Goal: Check status

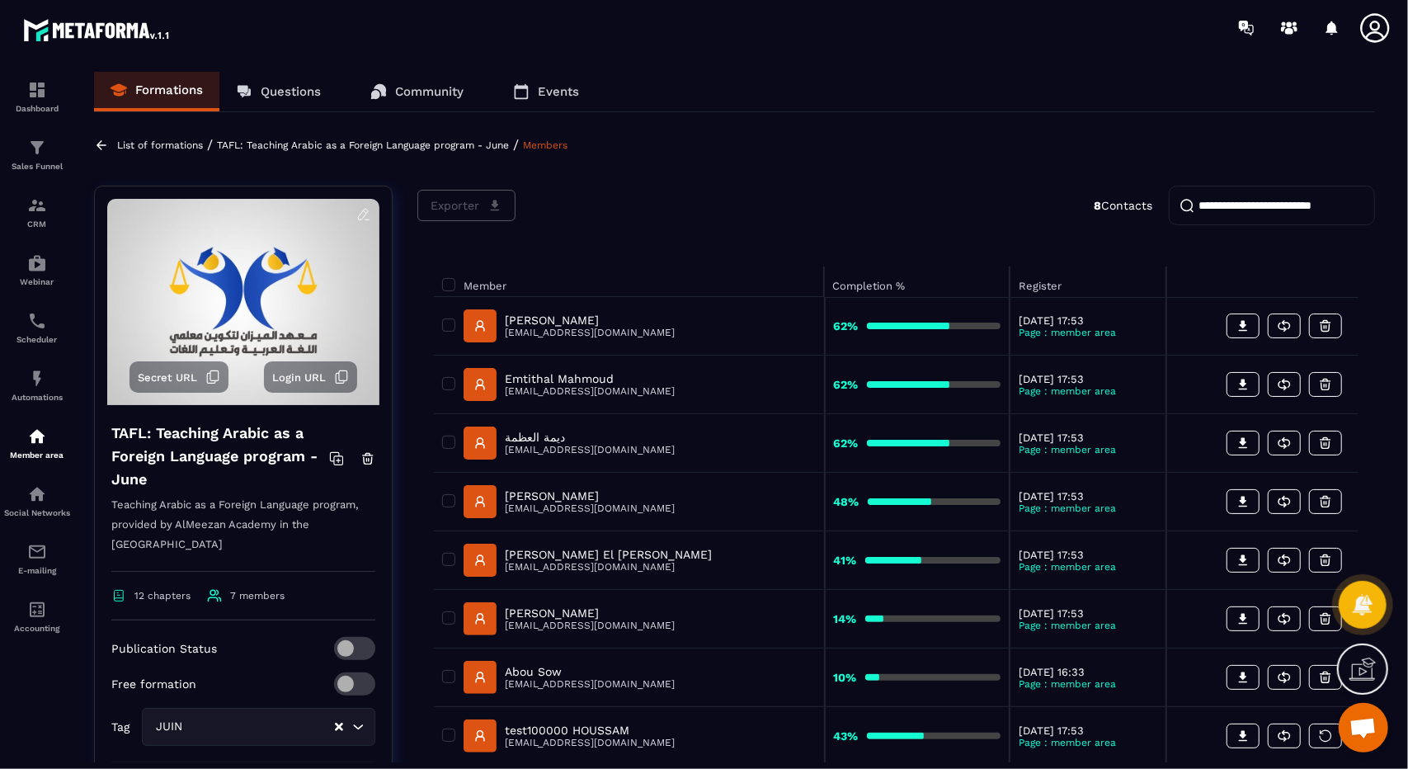
scroll to position [50, 0]
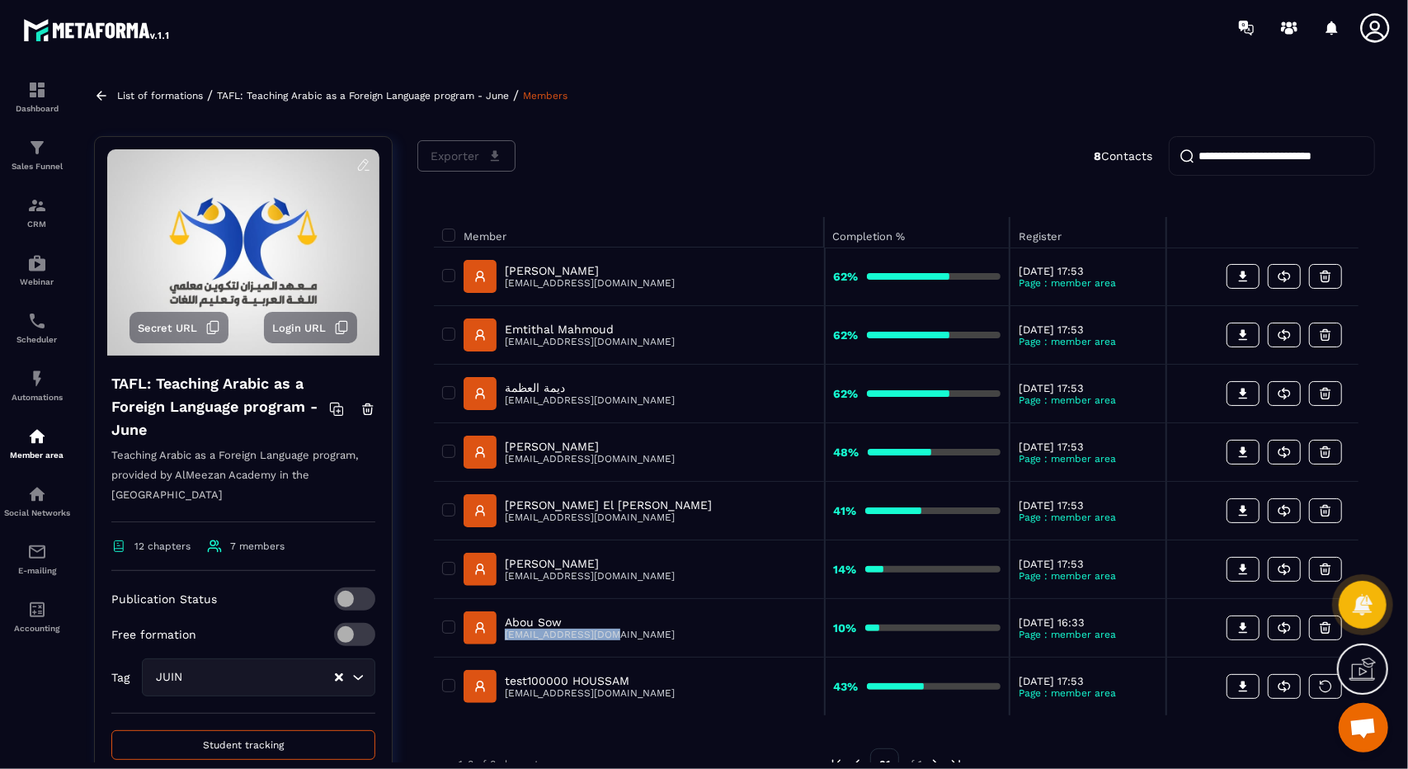
drag, startPoint x: 627, startPoint y: 630, endPoint x: 508, endPoint y: 641, distance: 119.4
click at [508, 641] on div "Abou Sow [EMAIL_ADDRESS][DOMAIN_NAME]" at bounding box center [629, 627] width 374 height 33
click at [518, 633] on p "[EMAIL_ADDRESS][DOMAIN_NAME]" at bounding box center [590, 635] width 170 height 12
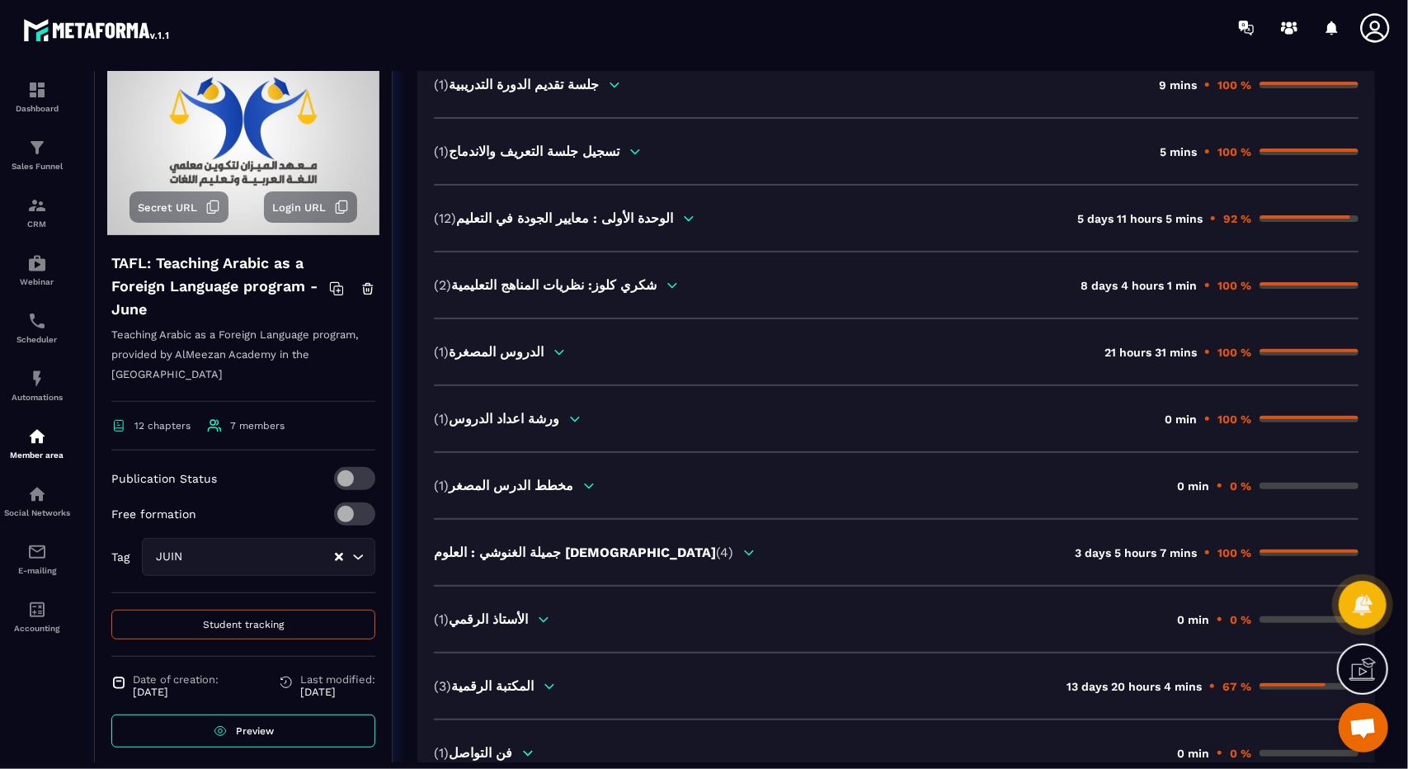
scroll to position [300, 0]
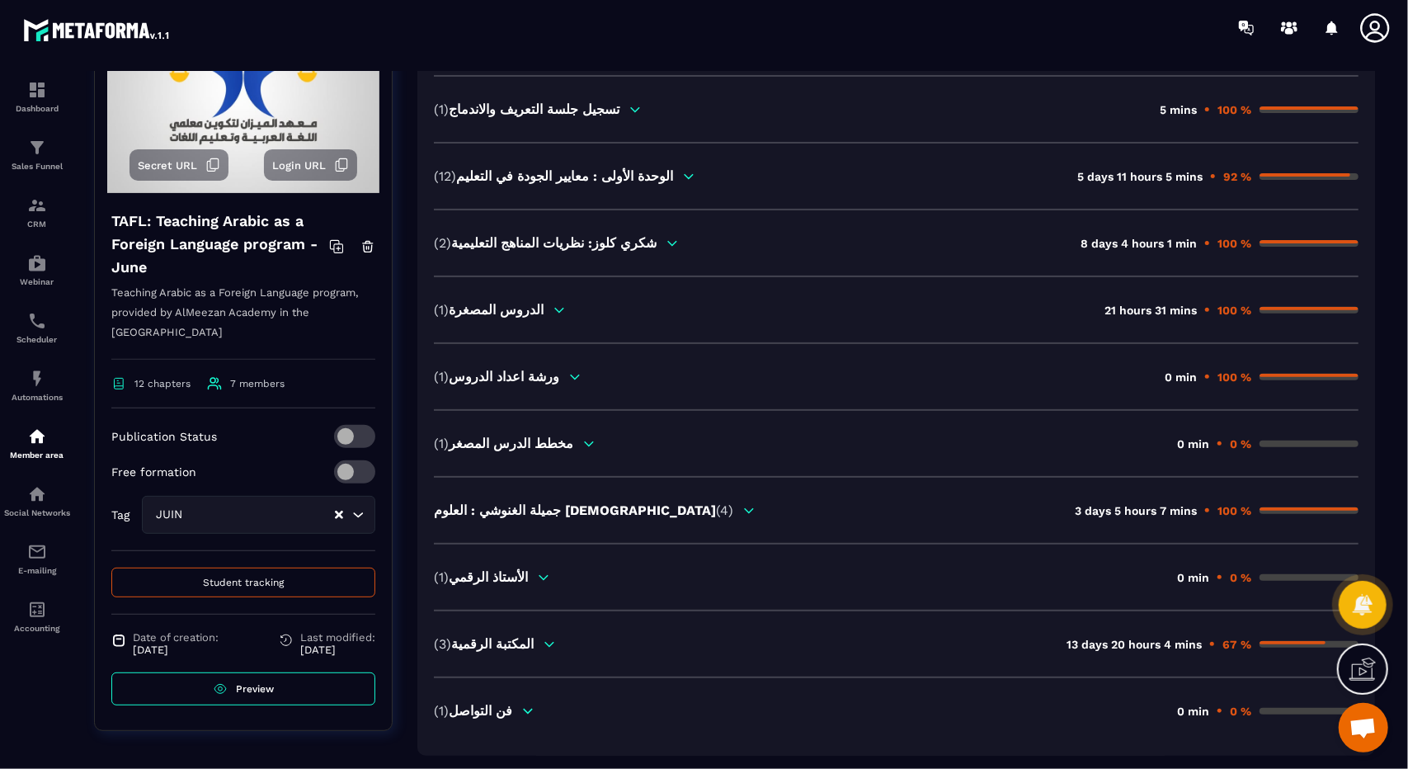
click at [1106, 218] on div "الجدول الزمني للدورة (1) 4 days 12 hours 27 mins 100 % جلسة تقديم الدورة التدري…" at bounding box center [896, 343] width 925 height 751
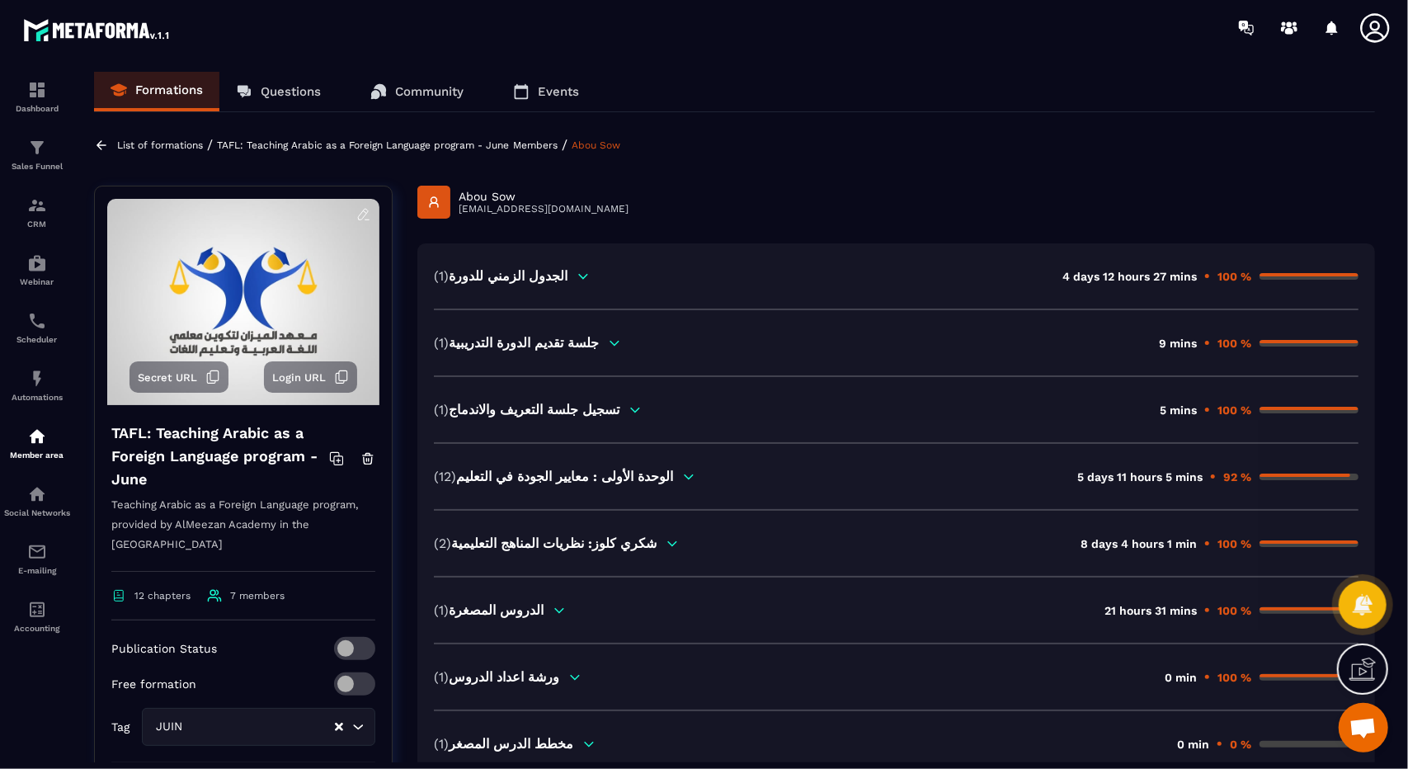
click at [76, 117] on div "Dashboard Sales Funnel CRM Webinar Scheduler Automations Member area Social Net…" at bounding box center [140, 410] width 281 height 711
click at [0, 60] on div at bounding box center [37, 417] width 74 height 724
click at [47, 93] on div "Dashboard" at bounding box center [37, 96] width 66 height 33
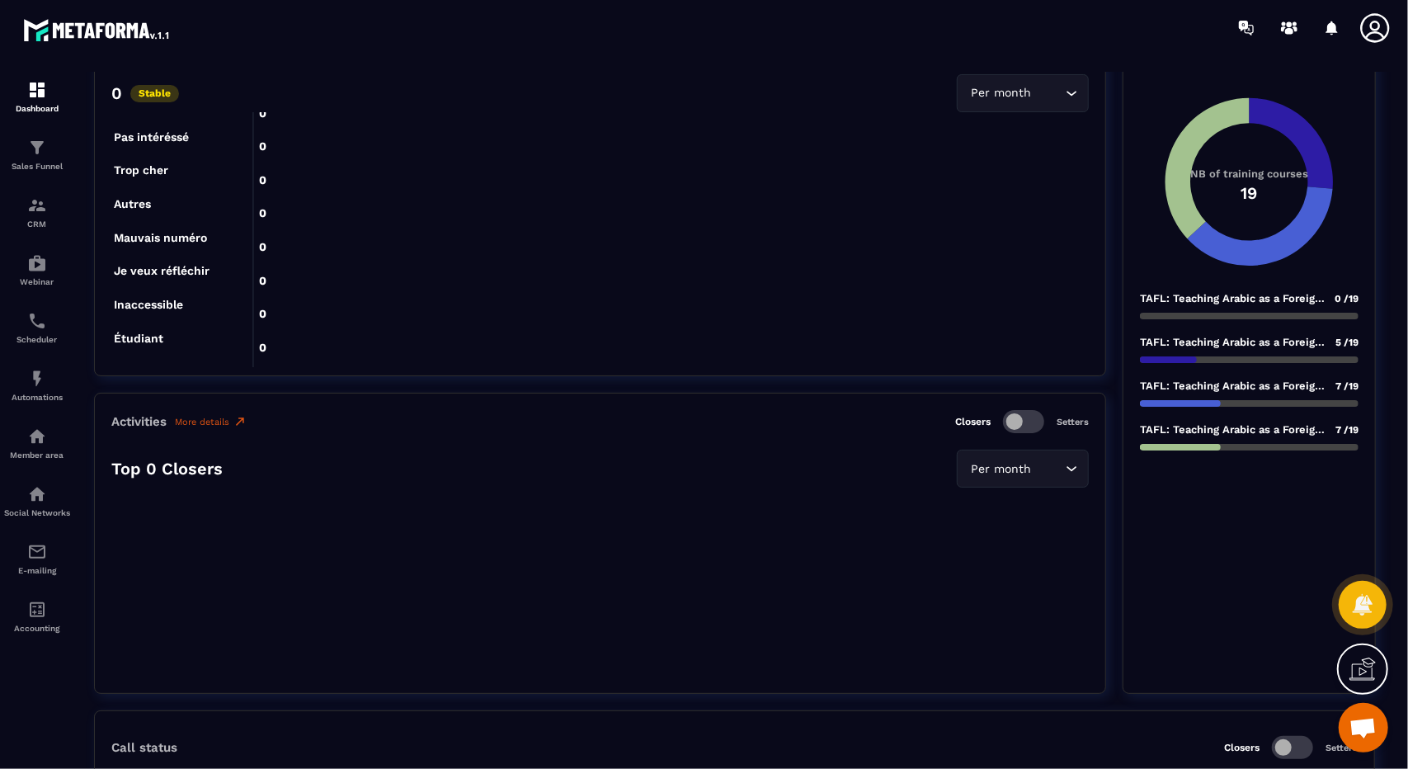
scroll to position [932, 0]
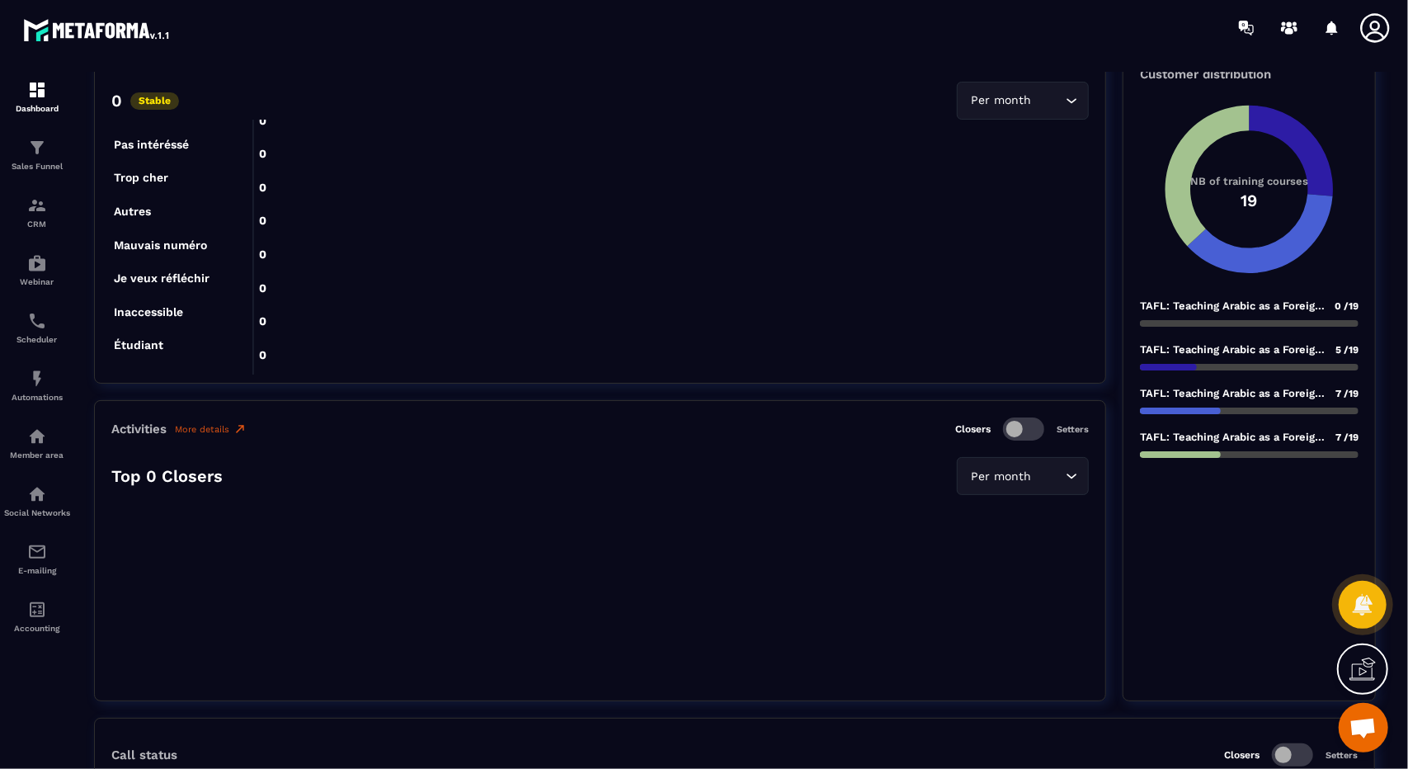
click at [1216, 451] on div at bounding box center [1180, 454] width 81 height 7
click at [1348, 432] on span "7 /19" at bounding box center [1347, 438] width 23 height 12
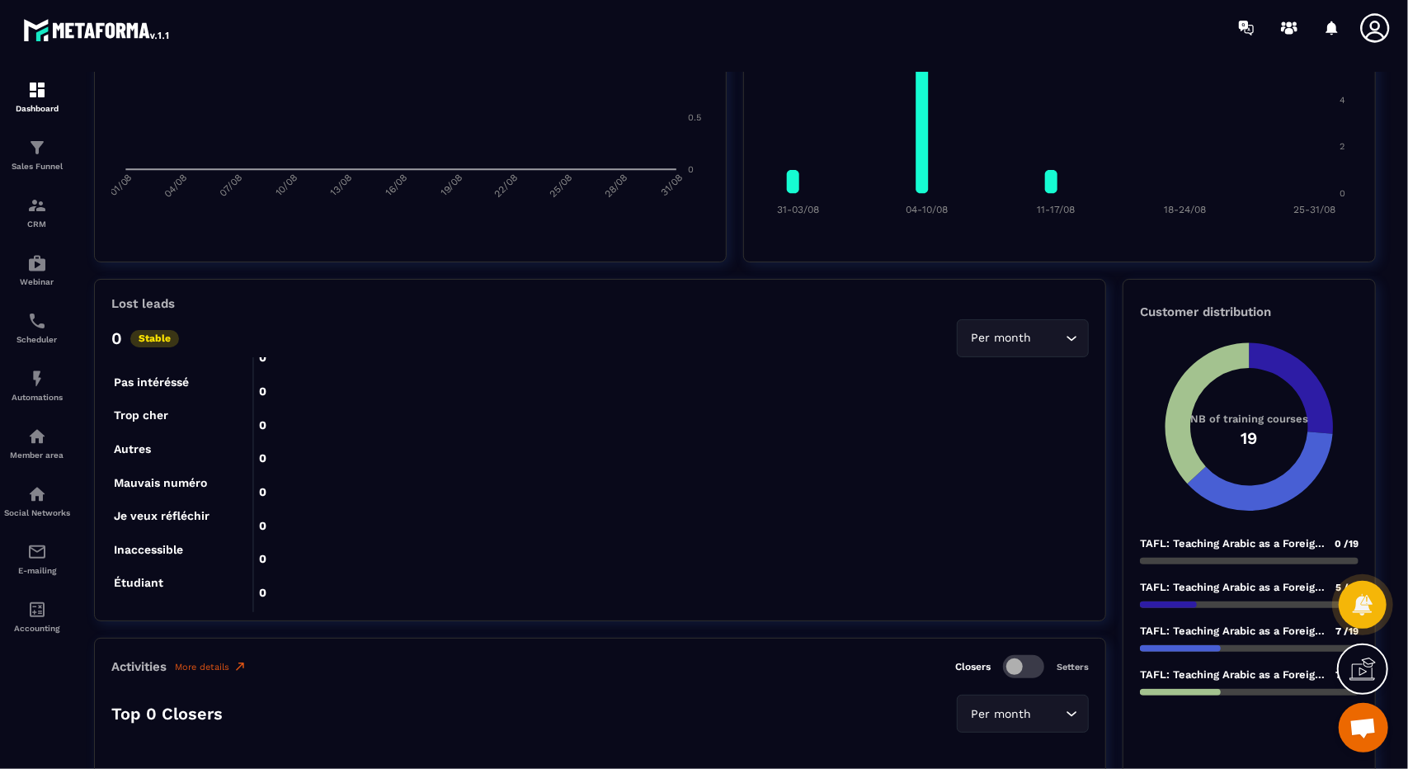
scroll to position [692, 0]
